Goal: Task Accomplishment & Management: Use online tool/utility

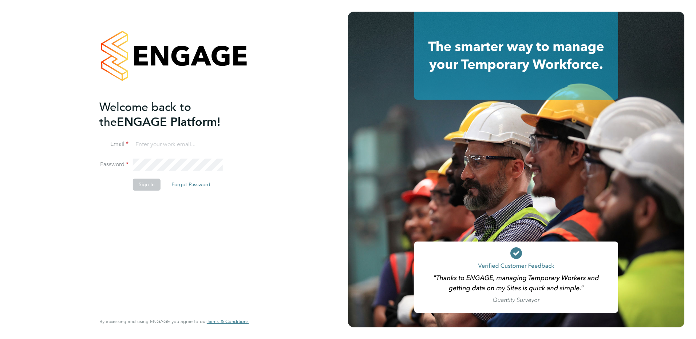
type input "[EMAIL_ADDRESS][DOMAIN_NAME]"
click at [140, 187] on button "Sign In" at bounding box center [147, 185] width 28 height 12
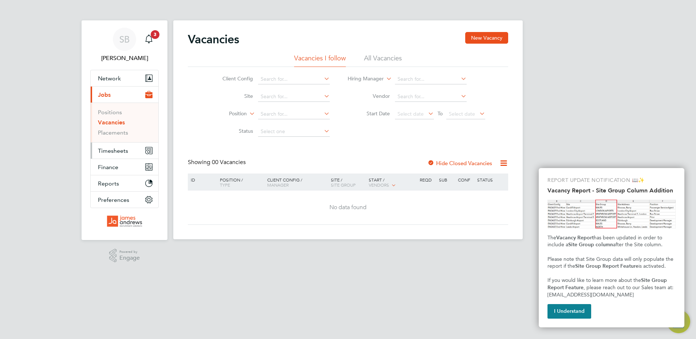
click at [115, 146] on button "Timesheets" at bounding box center [125, 151] width 68 height 16
click at [569, 314] on button "I Understand" at bounding box center [569, 311] width 44 height 15
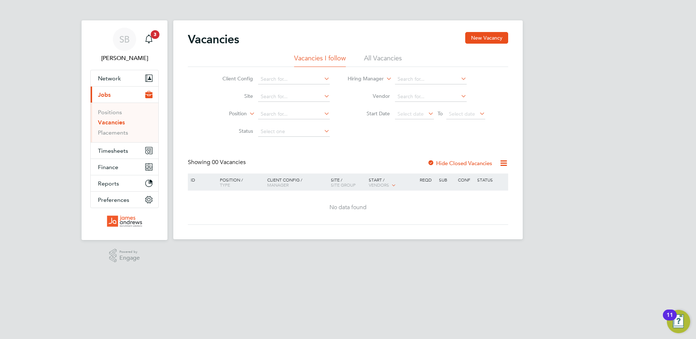
click at [375, 57] on li "All Vacancies" at bounding box center [383, 60] width 38 height 13
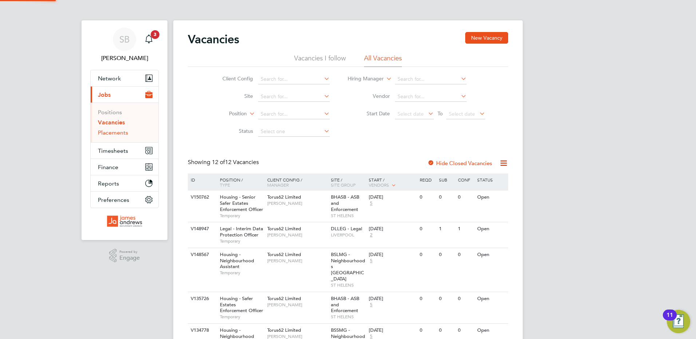
click at [107, 134] on link "Placements" at bounding box center [113, 132] width 30 height 7
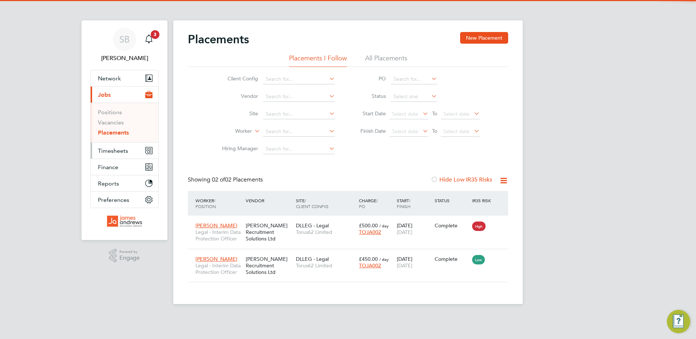
click at [110, 152] on span "Timesheets" at bounding box center [113, 150] width 30 height 7
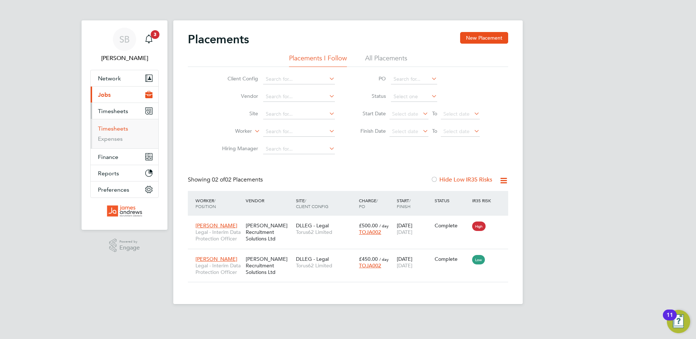
click at [117, 128] on link "Timesheets" at bounding box center [113, 128] width 30 height 7
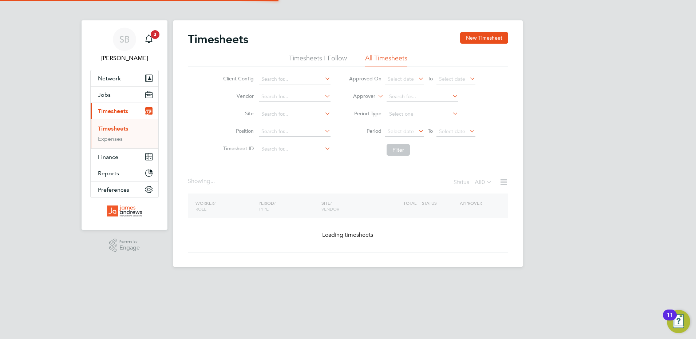
click at [386, 63] on li "All Timesheets" at bounding box center [386, 60] width 42 height 13
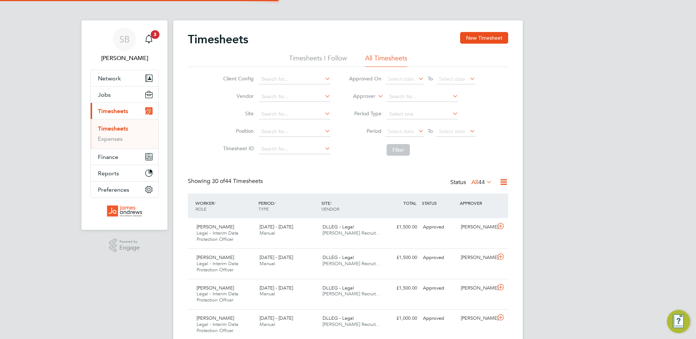
scroll to position [24, 63]
click at [392, 232] on div "£1,500.00 Approved" at bounding box center [401, 227] width 38 height 12
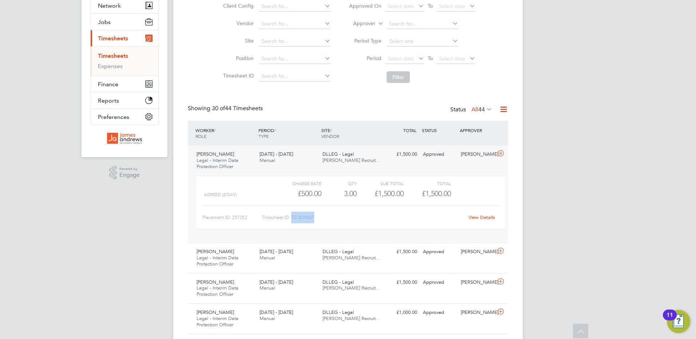
drag, startPoint x: 308, startPoint y: 215, endPoint x: 292, endPoint y: 215, distance: 15.6
click at [292, 215] on div "Timesheet ID: TS1829067" at bounding box center [363, 218] width 202 height 12
copy div "TS1829067"
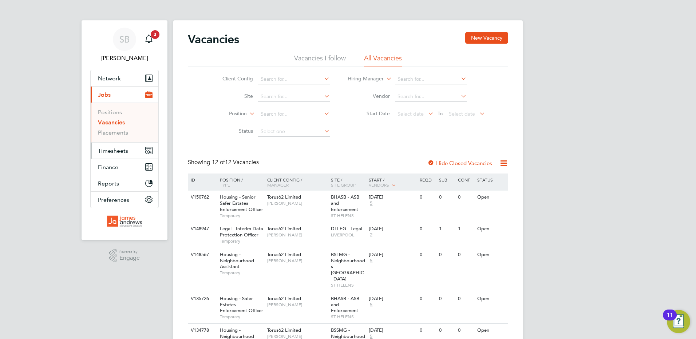
click at [115, 153] on span "Timesheets" at bounding box center [113, 150] width 30 height 7
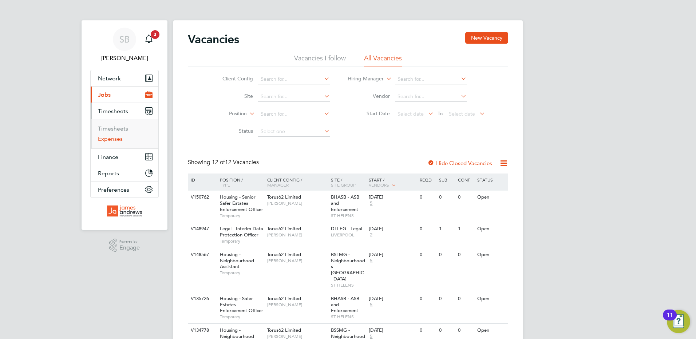
click at [119, 139] on link "Expenses" at bounding box center [110, 138] width 25 height 7
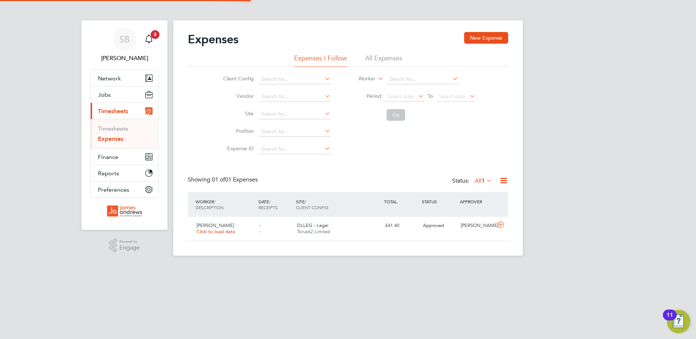
scroll to position [19, 88]
click at [373, 55] on li "All Expenses" at bounding box center [383, 60] width 37 height 13
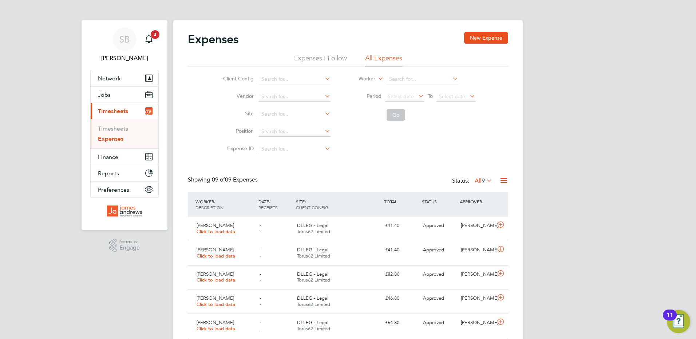
scroll to position [0, 0]
click at [343, 228] on div "DLLEG - Legal Torus62 Limited" at bounding box center [338, 229] width 88 height 18
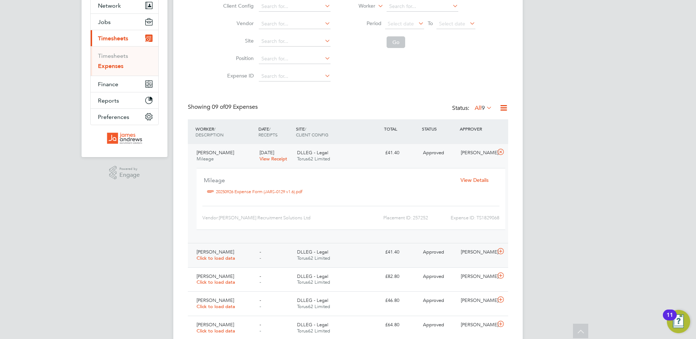
click at [349, 252] on div "DLLEG - Legal Torus62 Limited" at bounding box center [338, 255] width 88 height 18
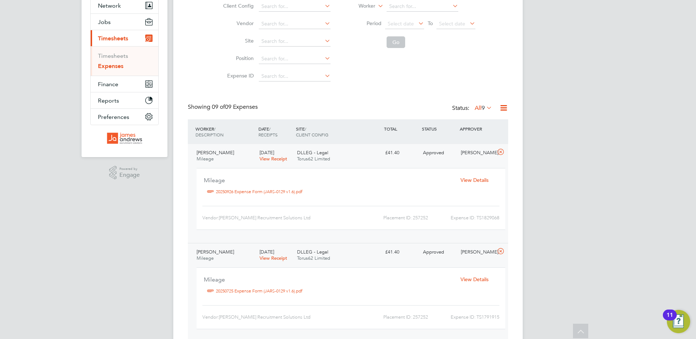
click at [278, 190] on link "20250926 Expense Form (JARS-0129 v1.6).pdf" at bounding box center [259, 191] width 87 height 11
